Goal: Navigation & Orientation: Find specific page/section

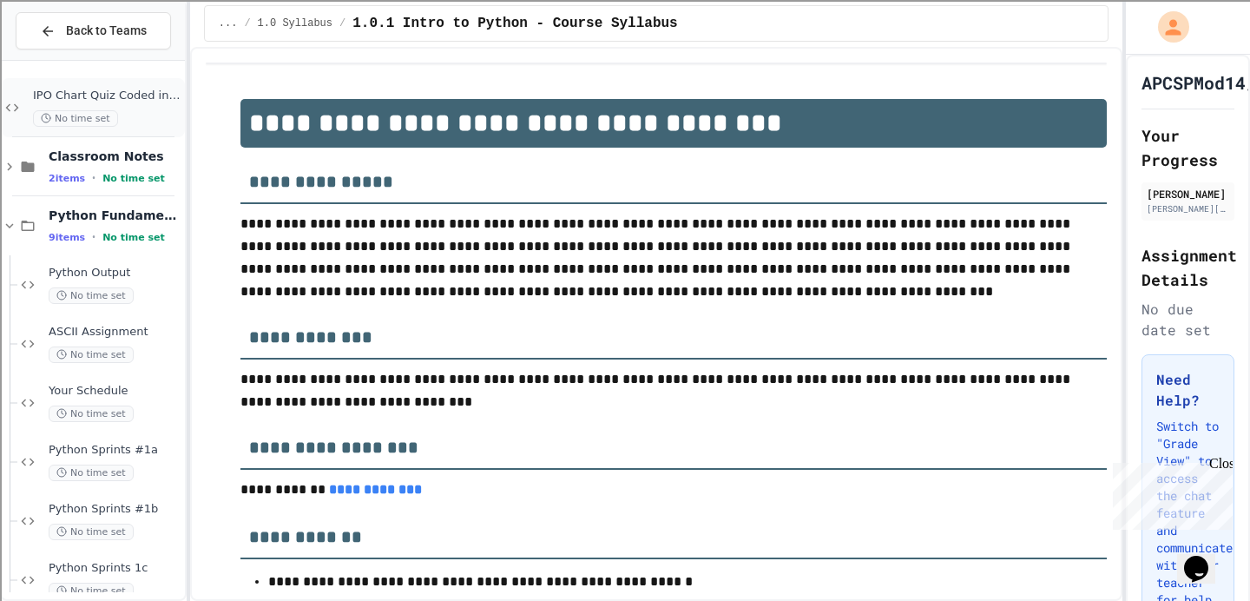
click at [102, 102] on span "IPO Chart Quiz Coded in Python" at bounding box center [107, 96] width 148 height 15
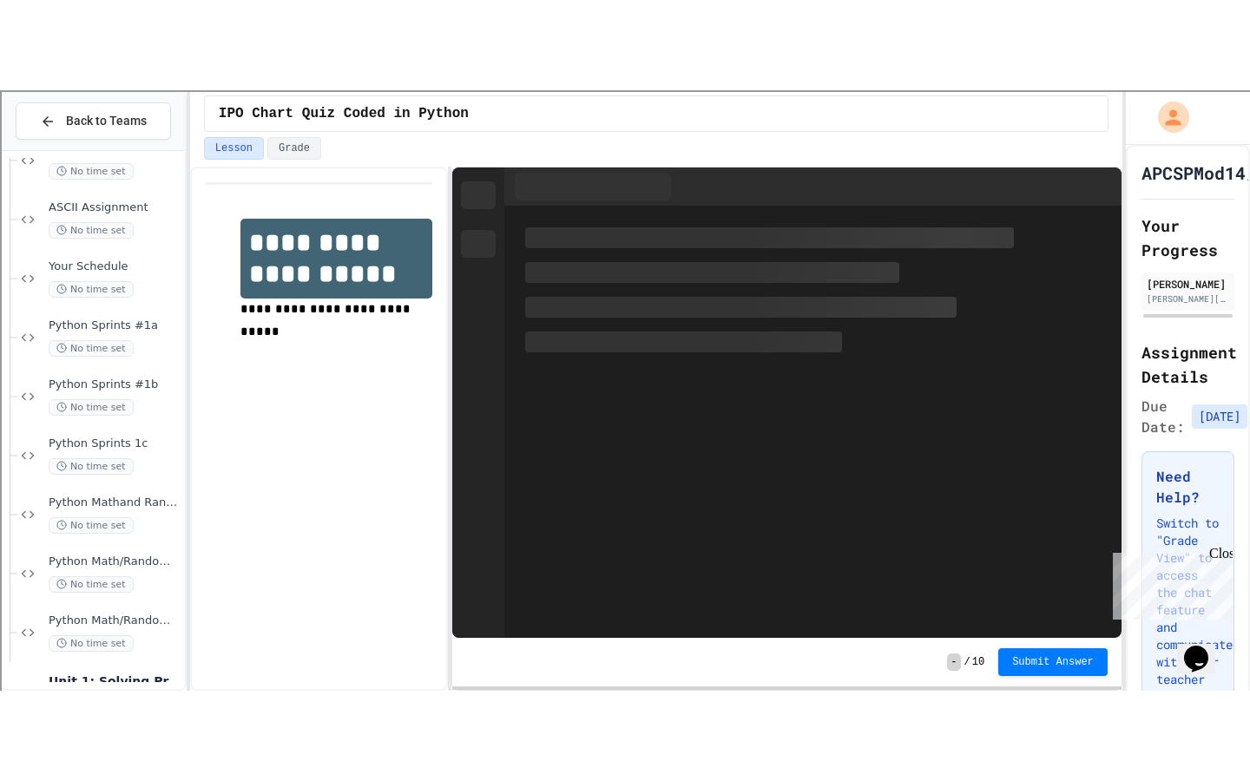
scroll to position [260, 0]
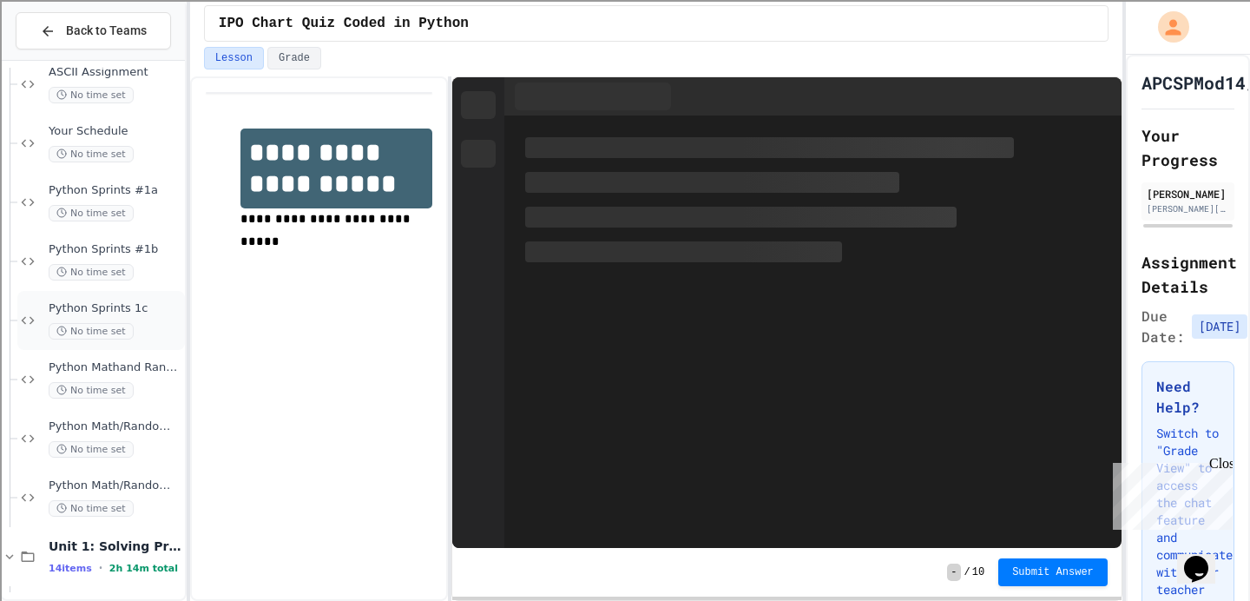
click at [108, 315] on span "Python Sprints 1c" at bounding box center [115, 308] width 133 height 15
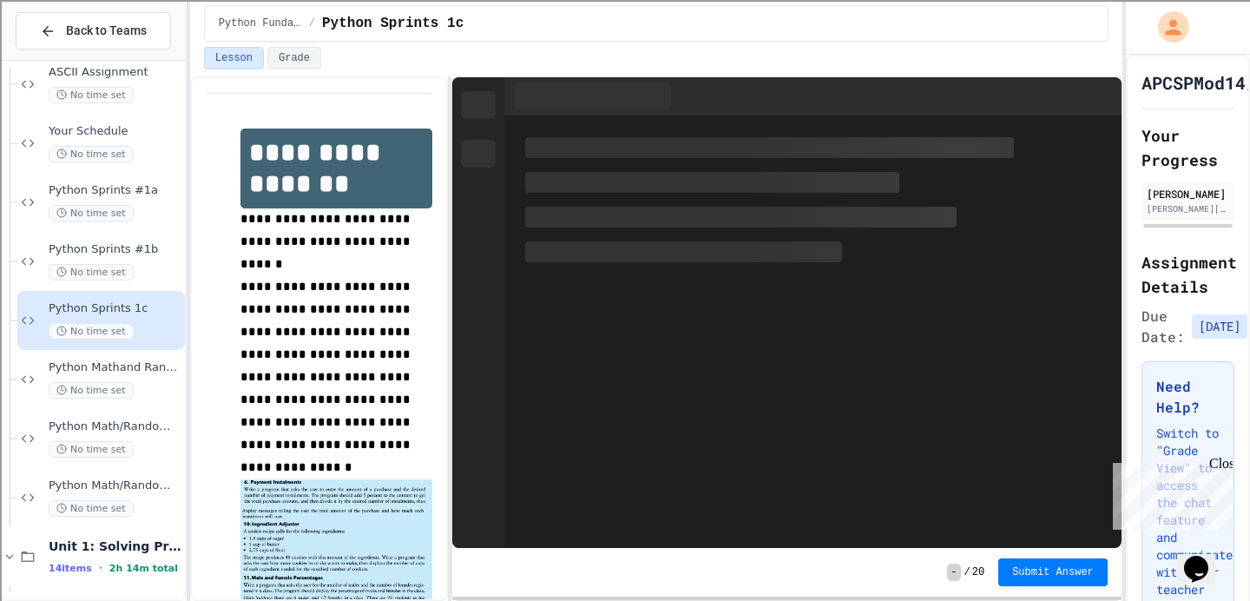
click at [122, 251] on span "Python Sprints #1b" at bounding box center [115, 249] width 133 height 15
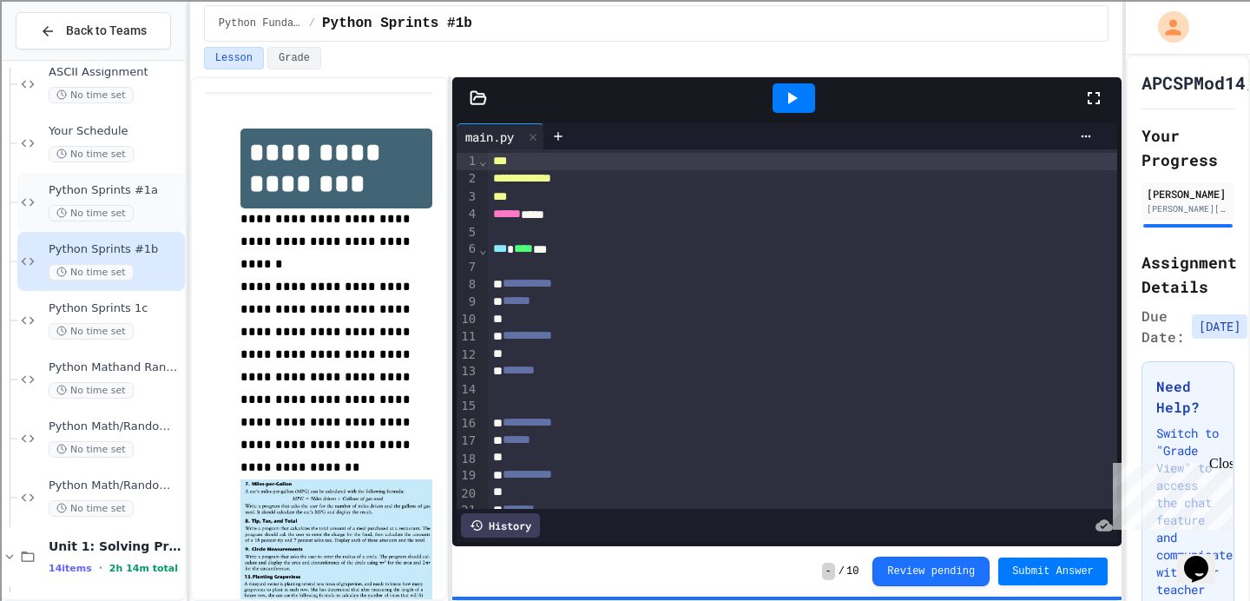
click at [56, 178] on div "Python Sprints #1a No time set" at bounding box center [101, 202] width 168 height 59
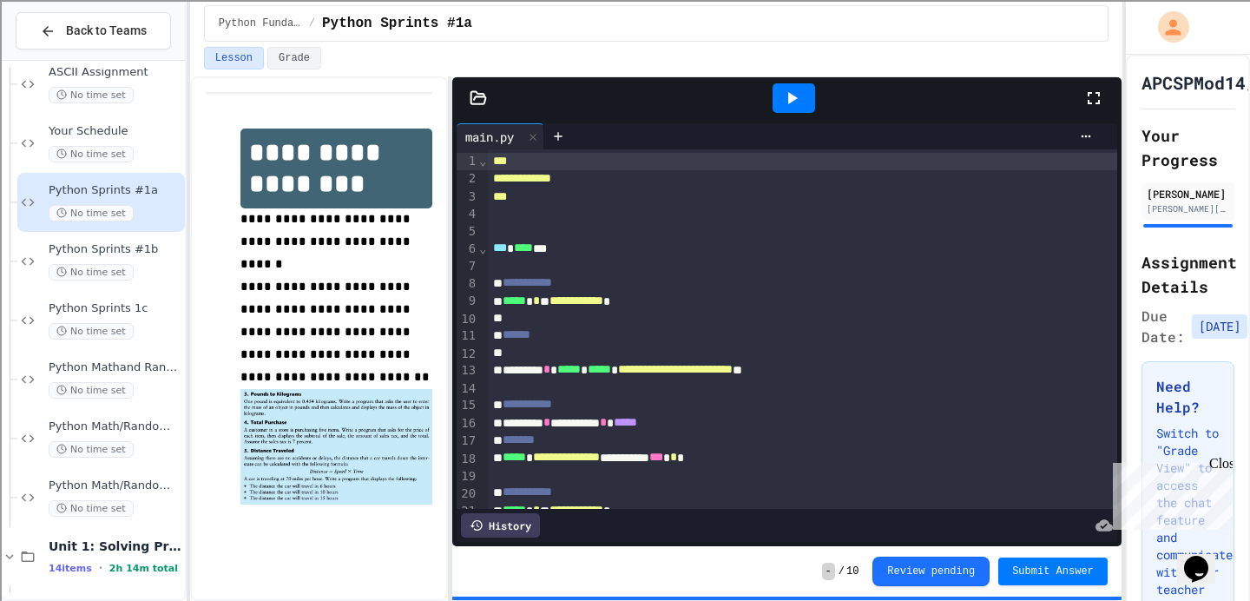
click at [1094, 90] on icon at bounding box center [1093, 98] width 21 height 21
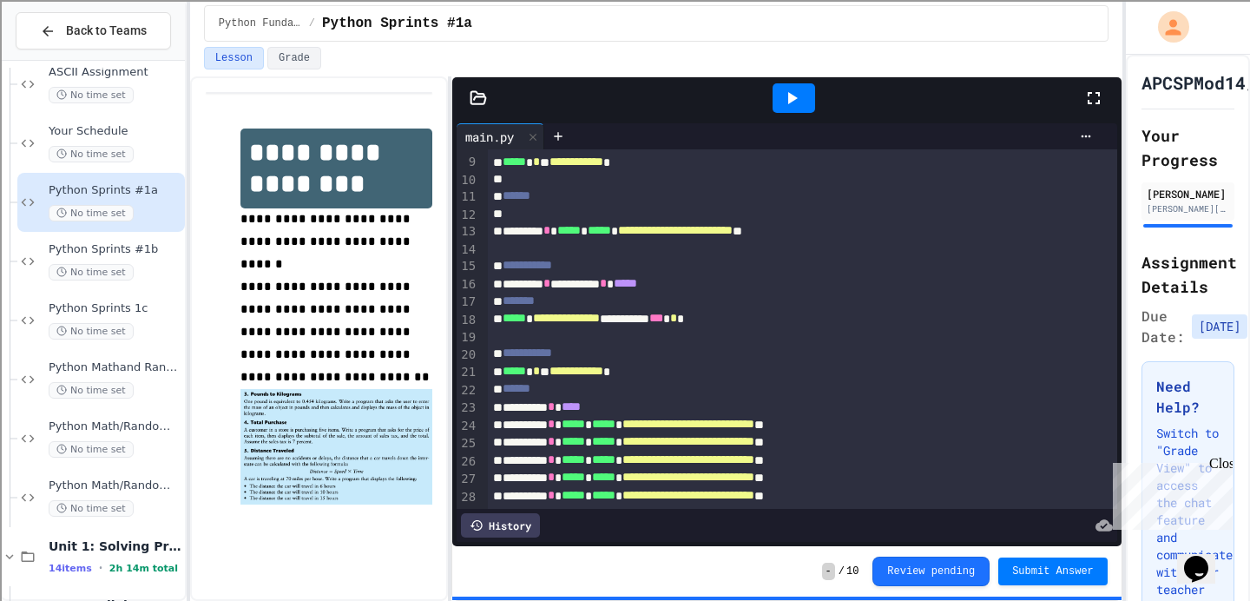
scroll to position [168, 0]
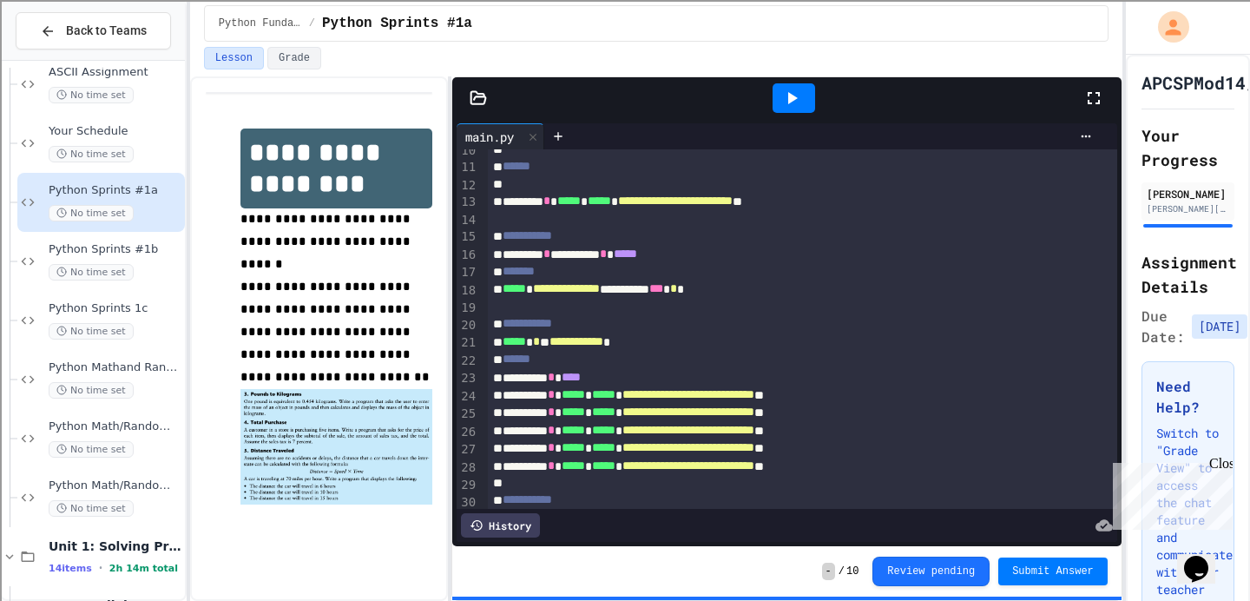
click at [713, 417] on span "**********" at bounding box center [688, 411] width 132 height 12
